Goal: Task Accomplishment & Management: Complete application form

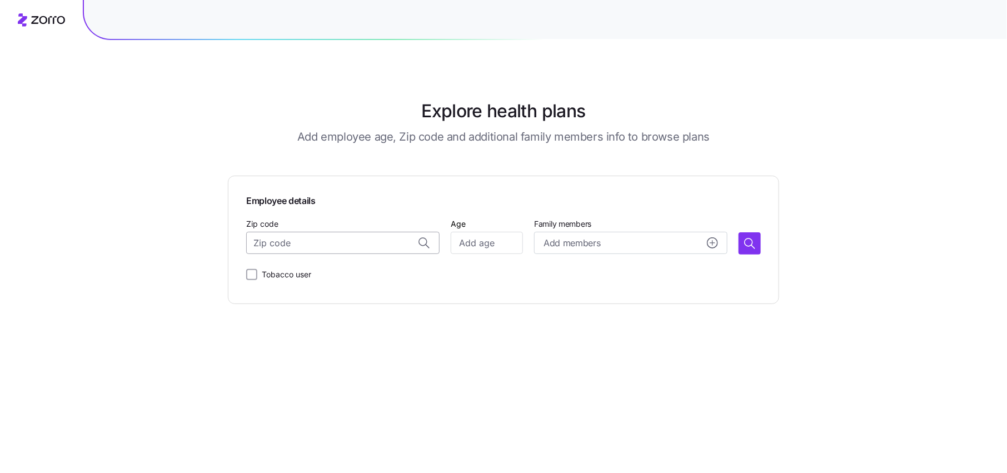
click at [308, 237] on input "Zip code" at bounding box center [342, 243] width 193 height 22
click at [355, 293] on span "65721, [GEOGRAPHIC_DATA], [GEOGRAPHIC_DATA]" at bounding box center [354, 295] width 156 height 14
type input "65721, [GEOGRAPHIC_DATA], [GEOGRAPHIC_DATA]"
click at [468, 239] on input "Age" at bounding box center [487, 243] width 72 height 22
type input "30"
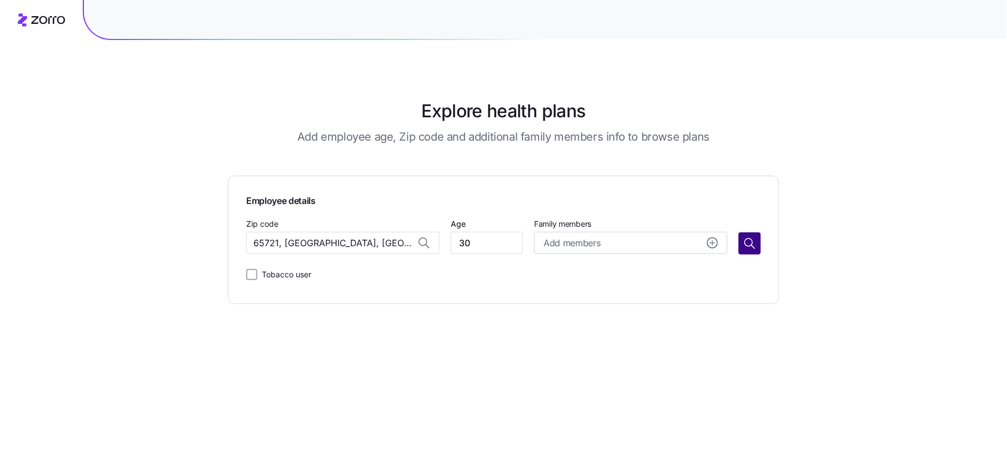
click at [754, 244] on icon "button" at bounding box center [749, 243] width 13 height 13
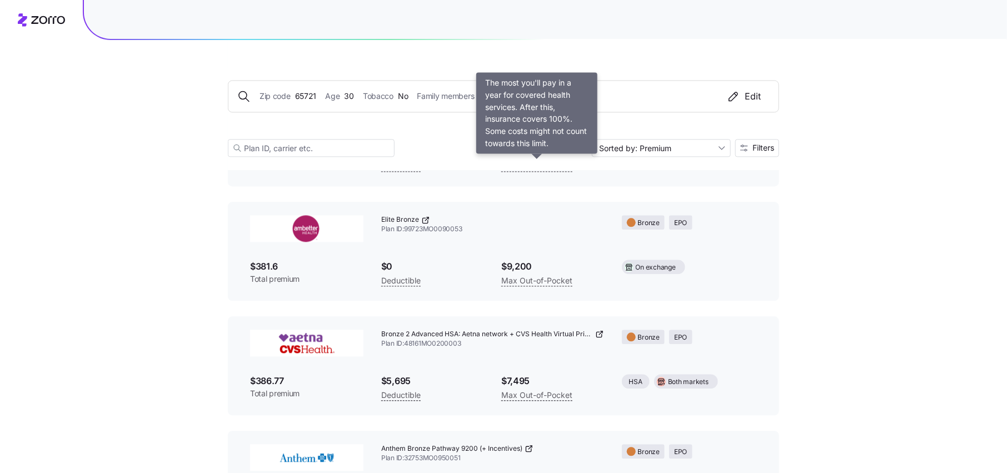
scroll to position [1074, 0]
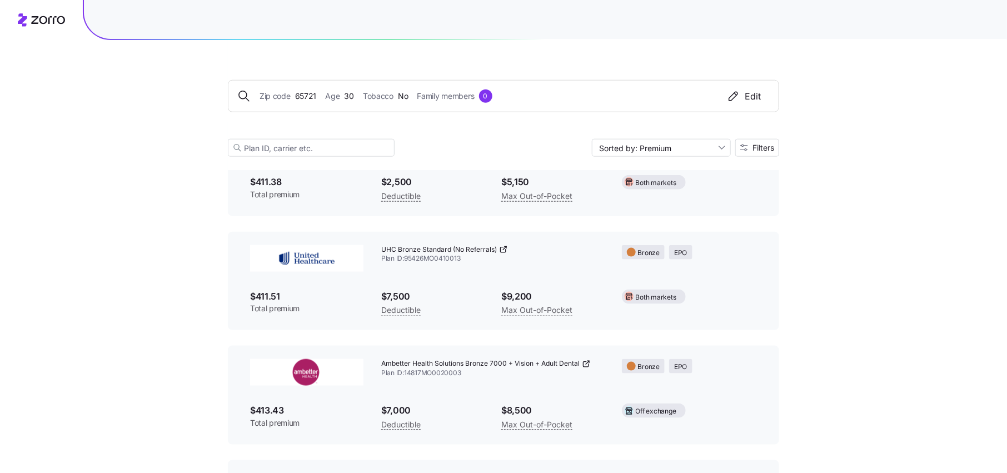
scroll to position [2616, 0]
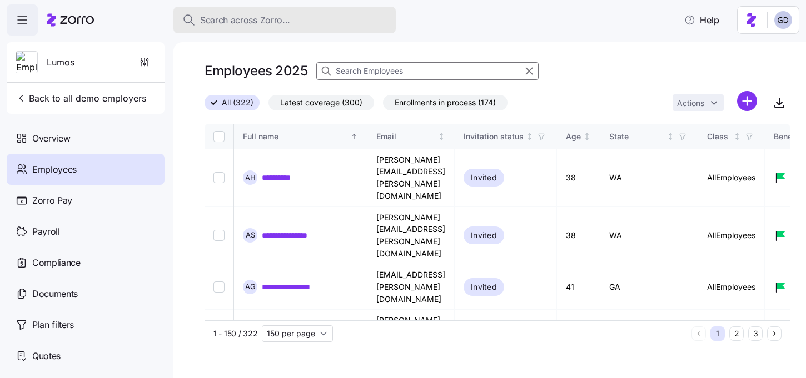
scroll to position [0, 2680]
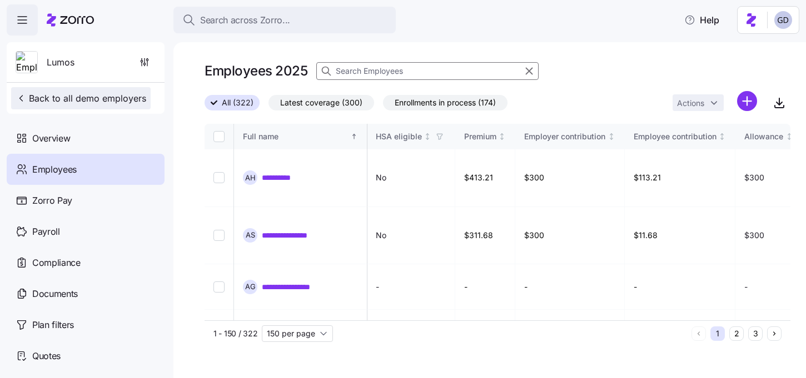
click at [27, 92] on span "Back to all demo employers" at bounding box center [81, 98] width 131 height 13
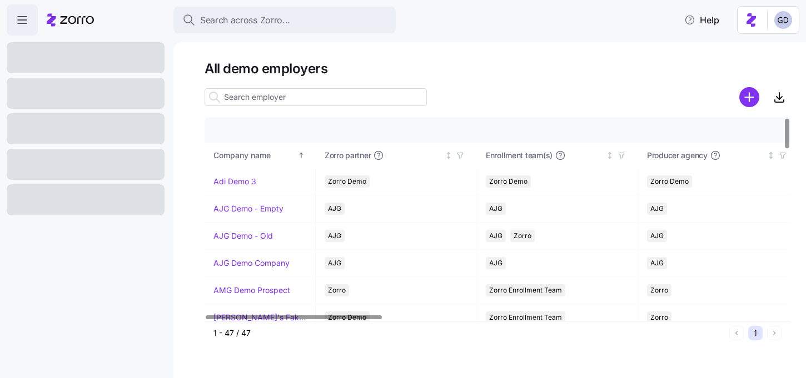
click at [307, 100] on input at bounding box center [315, 97] width 222 height 18
click at [284, 101] on input at bounding box center [315, 97] width 222 height 18
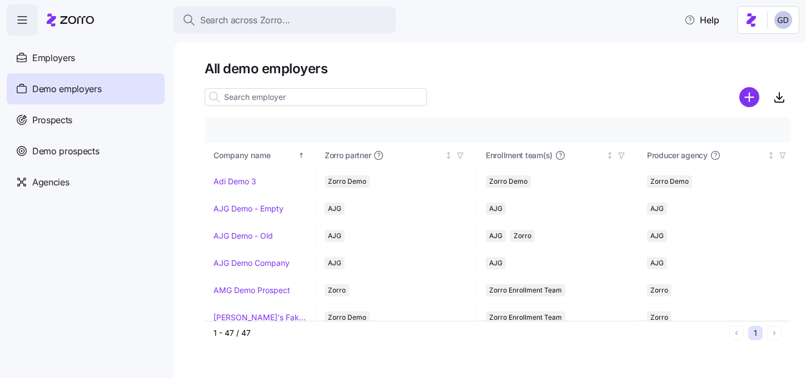
type input ";"
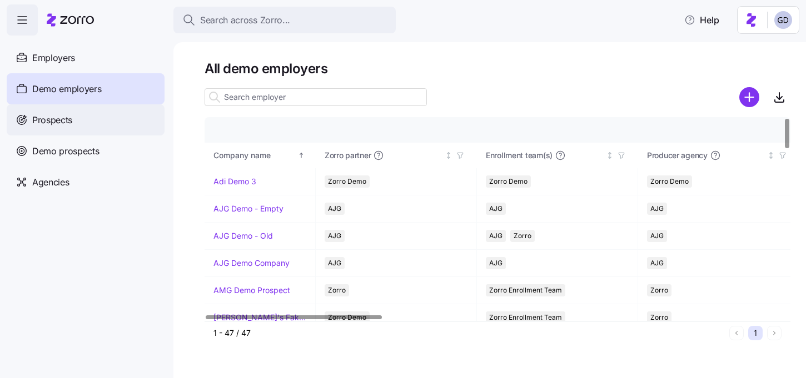
click at [54, 117] on span "Prospects" at bounding box center [52, 120] width 40 height 14
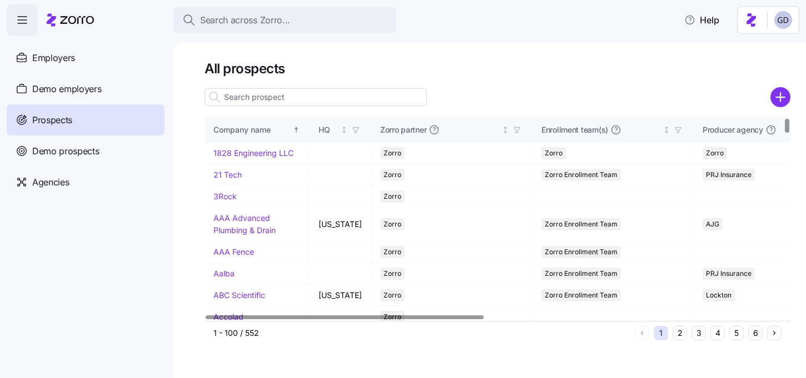
click at [279, 95] on input at bounding box center [315, 97] width 222 height 18
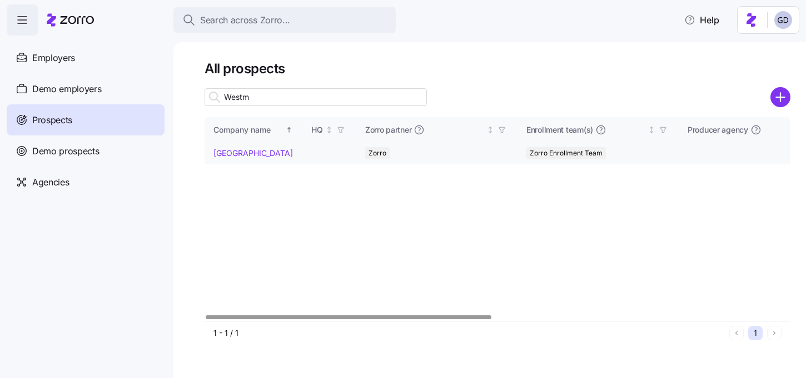
type input "Westm"
click at [231, 154] on link "[GEOGRAPHIC_DATA]" at bounding box center [252, 152] width 79 height 9
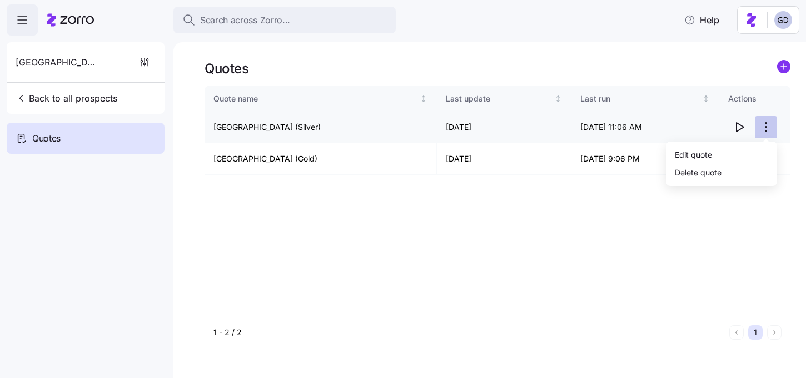
click at [763, 126] on html "Search across Zorro... Help Westminster Village Back to all prospects Quotes Qu…" at bounding box center [403, 186] width 806 height 372
click at [676, 71] on html "Search across Zorro... Help Westminster Village Back to all prospects Quotes Qu…" at bounding box center [403, 186] width 806 height 372
click at [763, 160] on html "Search across Zorro... Help Westminster Village Back to all prospects Quotes Qu…" at bounding box center [403, 186] width 806 height 372
click at [562, 224] on html "Search across Zorro... Help Westminster Village Back to all prospects Quotes Qu…" at bounding box center [403, 186] width 806 height 372
click at [766, 163] on html "Search across Zorro... Help Westminster Village Back to all prospects Quotes Qu…" at bounding box center [403, 186] width 806 height 372
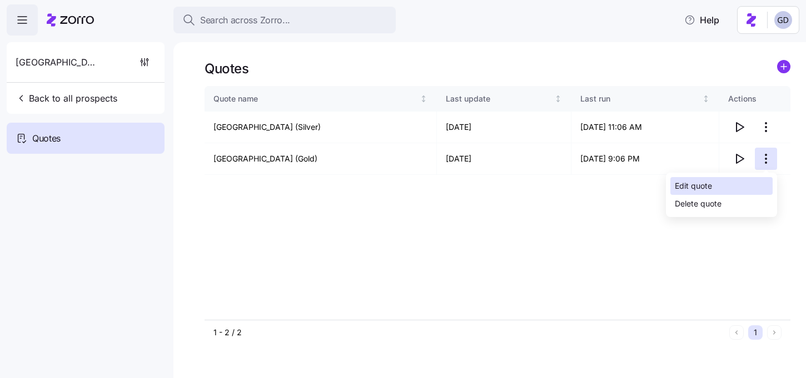
drag, startPoint x: 706, startPoint y: 183, endPoint x: 707, endPoint y: 158, distance: 25.1
click at [707, 158] on html "Search across Zorro... Help Westminster Village Back to all prospects Quotes Qu…" at bounding box center [403, 186] width 806 height 372
click at [765, 127] on html "Search across Zorro... Help Westminster Village Back to all prospects Quotes Qu…" at bounding box center [403, 186] width 806 height 372
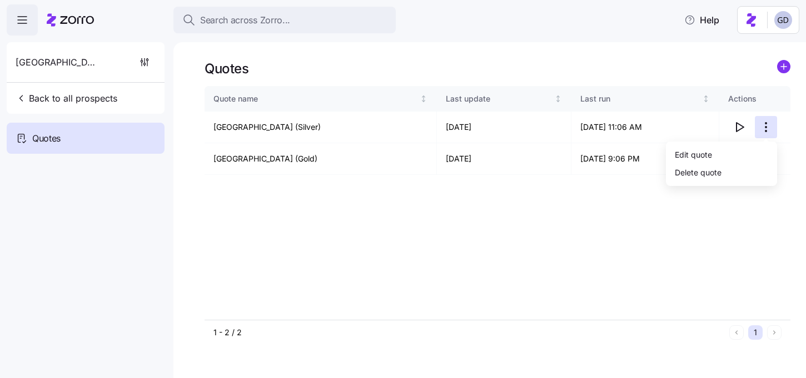
click at [765, 127] on html "Search across Zorro... Help Westminster Village Back to all prospects Quotes Qu…" at bounding box center [403, 186] width 806 height 372
click at [716, 171] on div "Delete quote" at bounding box center [698, 172] width 47 height 12
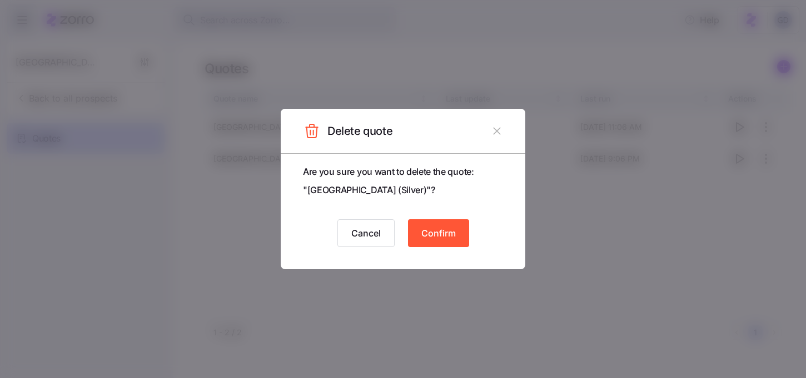
click at [444, 237] on span "Confirm" at bounding box center [438, 233] width 34 height 13
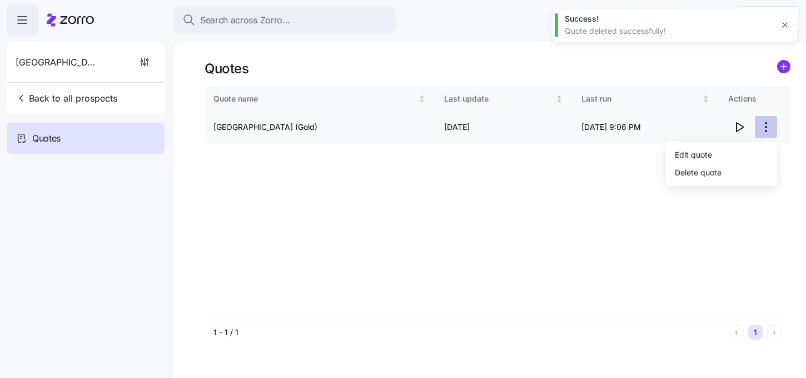
click at [767, 121] on html "Search across Zorro... Help Westminster Village Back to all prospects Quotes Qu…" at bounding box center [403, 186] width 806 height 372
click at [703, 157] on div "Edit quote" at bounding box center [693, 154] width 37 height 12
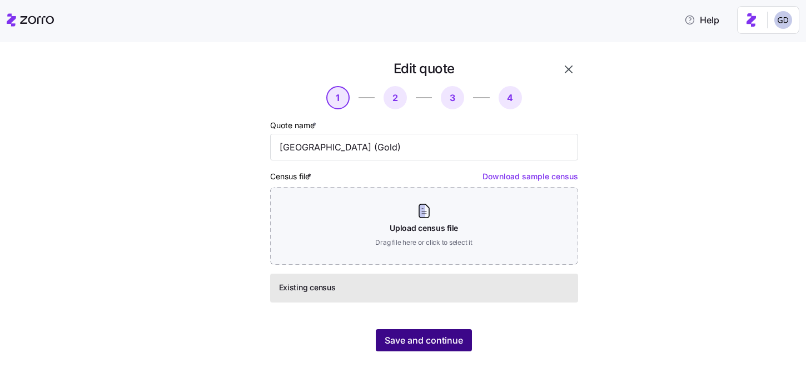
click at [433, 341] on span "Save and continue" at bounding box center [424, 340] width 78 height 13
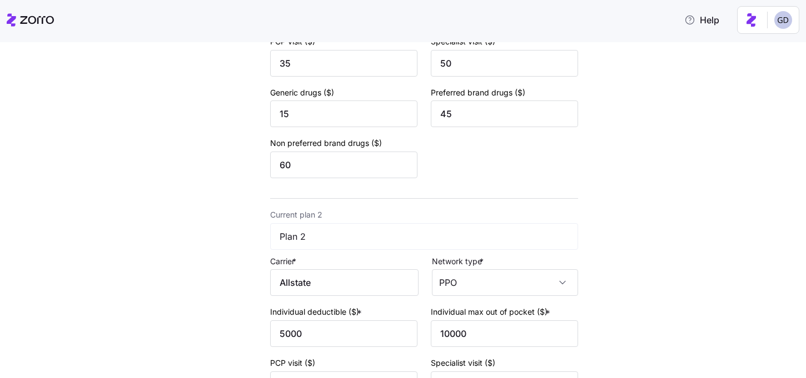
scroll to position [490, 0]
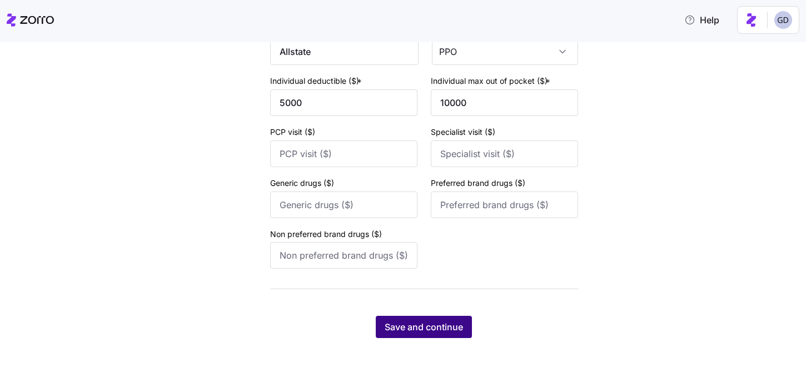
click at [426, 321] on span "Save and continue" at bounding box center [424, 327] width 78 height 13
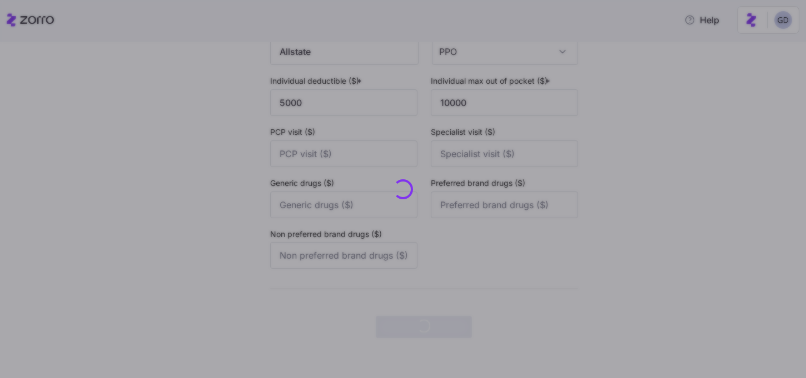
scroll to position [0, 0]
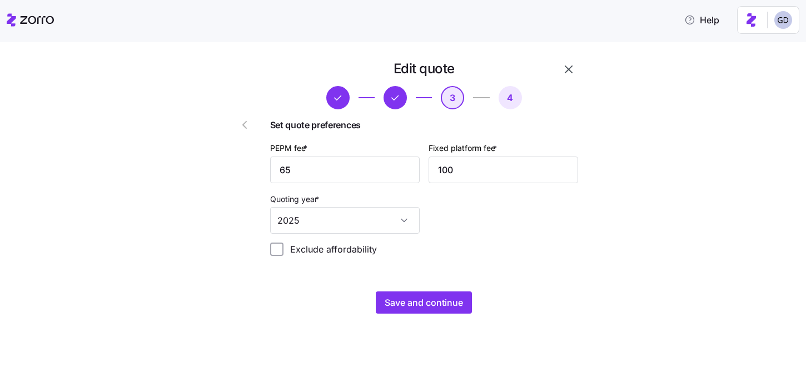
drag, startPoint x: 423, startPoint y: 301, endPoint x: 443, endPoint y: 248, distance: 56.8
click at [443, 248] on div "Edit quote 3 4 Set quote preferences PEPM fee * 65 Fixed platform fee * 100 Quo…" at bounding box center [424, 187] width 317 height 263
click at [427, 299] on span "Save and continue" at bounding box center [424, 302] width 78 height 13
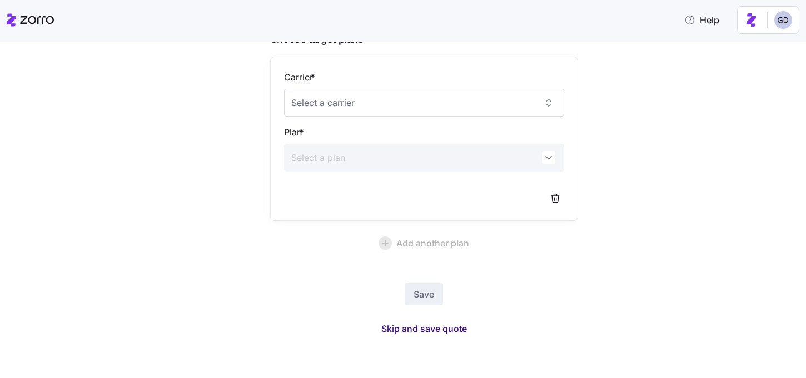
click at [423, 322] on span "Skip and save quote" at bounding box center [424, 328] width 86 height 13
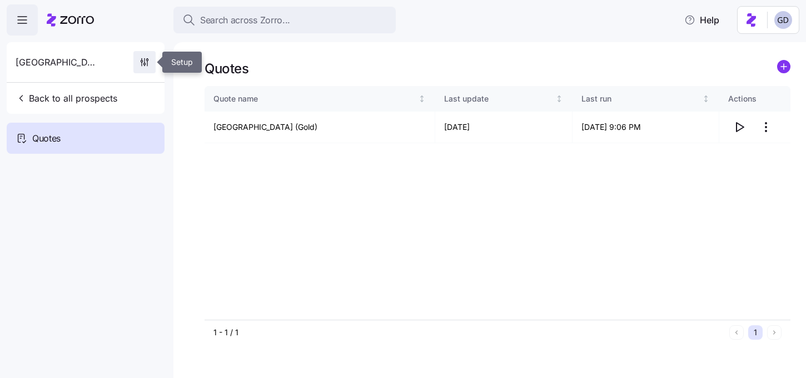
click at [144, 66] on icon "button" at bounding box center [144, 65] width 0 height 1
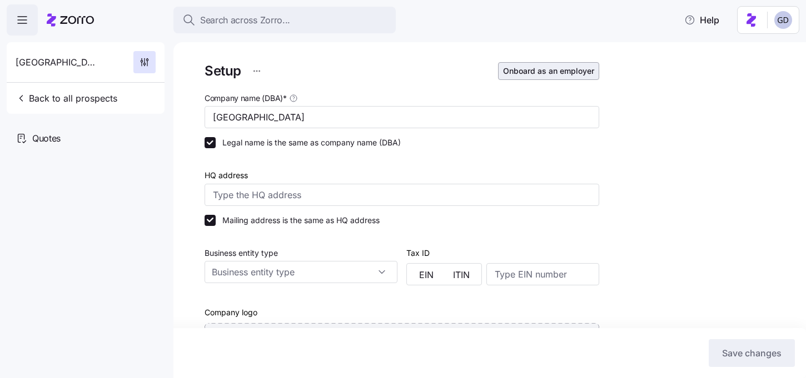
click at [545, 72] on span "Onboard as an employer" at bounding box center [548, 71] width 91 height 11
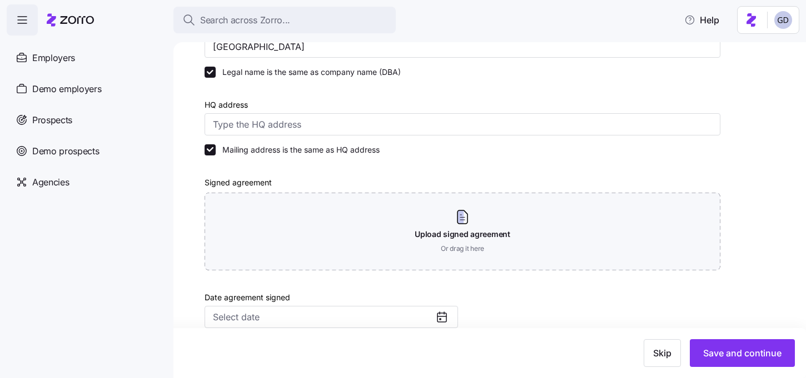
scroll to position [264, 0]
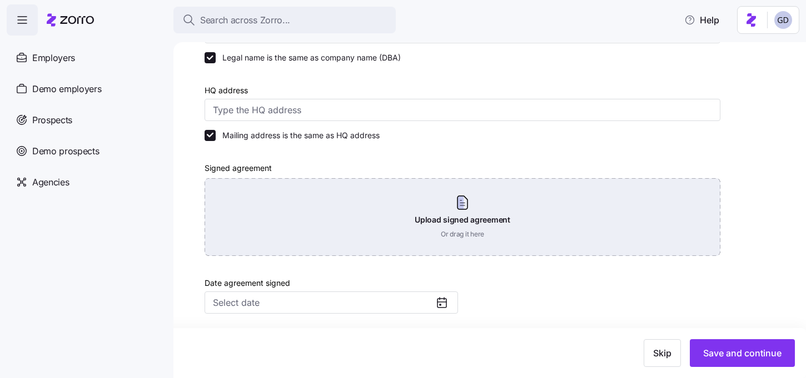
click at [440, 213] on div "Upload signed agreement Or drag it here" at bounding box center [462, 217] width 516 height 78
click at [378, 226] on div "Upload signed agreement Or drag it here" at bounding box center [462, 217] width 516 height 78
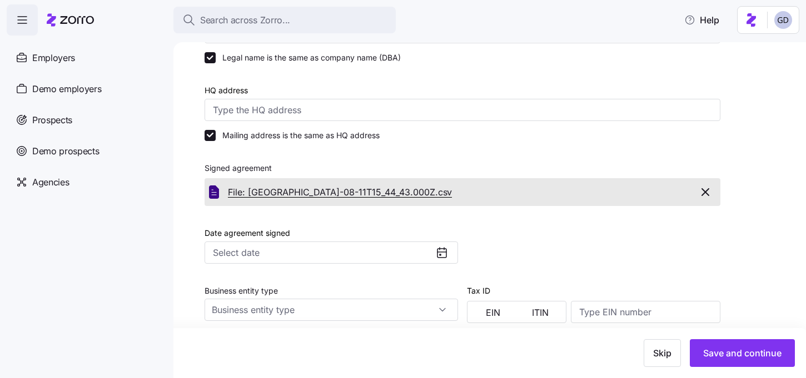
click at [438, 189] on span "File: Westminster Village_breakdown_2025-08-11T15_44_43.000Z." at bounding box center [333, 193] width 210 height 14
click at [424, 192] on span "File: Westminster Village_breakdown_2025-08-11T15_44_43.000Z." at bounding box center [333, 193] width 210 height 14
click at [437, 195] on span "File: Westminster Village_breakdown_2025-08-11T15_44_43.000Z." at bounding box center [333, 193] width 210 height 14
click at [710, 190] on icon "button" at bounding box center [704, 192] width 13 height 13
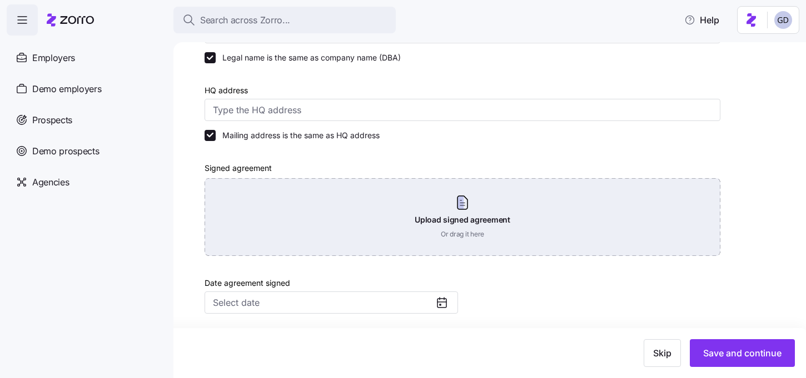
click at [425, 227] on div "Upload signed agreement Or drag it here" at bounding box center [462, 217] width 516 height 78
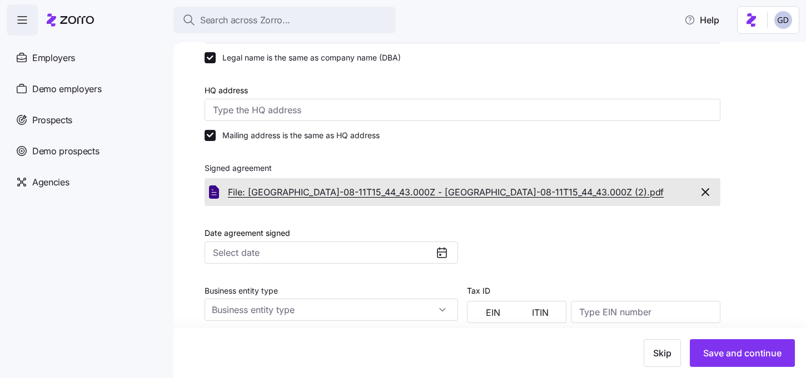
click at [443, 193] on span "File: Westminster Village_breakdown_2025-08-11T15_44_43.000Z - Westminster Vill…" at bounding box center [439, 193] width 422 height 14
click at [702, 192] on icon "button" at bounding box center [704, 192] width 13 height 13
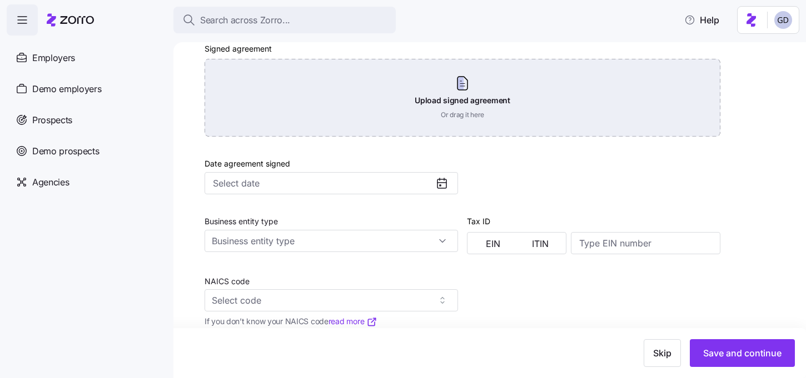
scroll to position [434, 0]
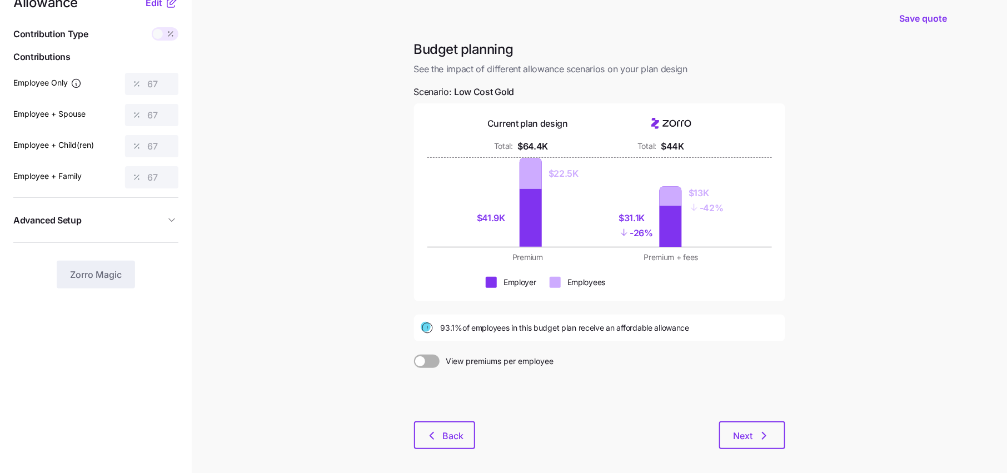
scroll to position [72, 0]
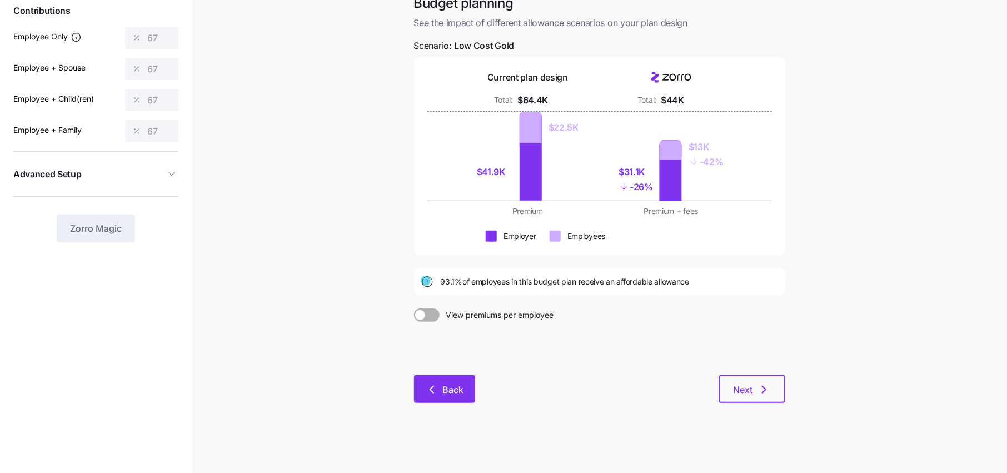
click at [448, 388] on span "Back" at bounding box center [453, 389] width 21 height 13
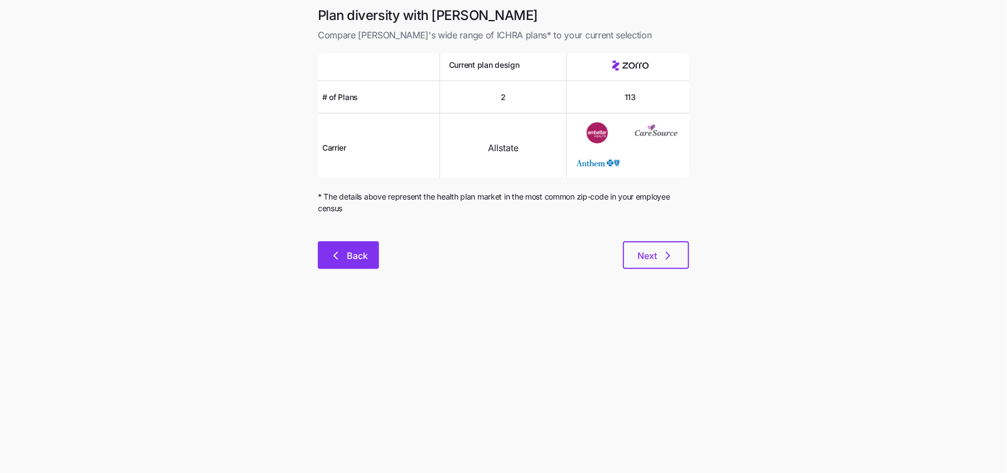
click at [339, 266] on button "Back" at bounding box center [348, 255] width 61 height 28
